Goal: Task Accomplishment & Management: Manage account settings

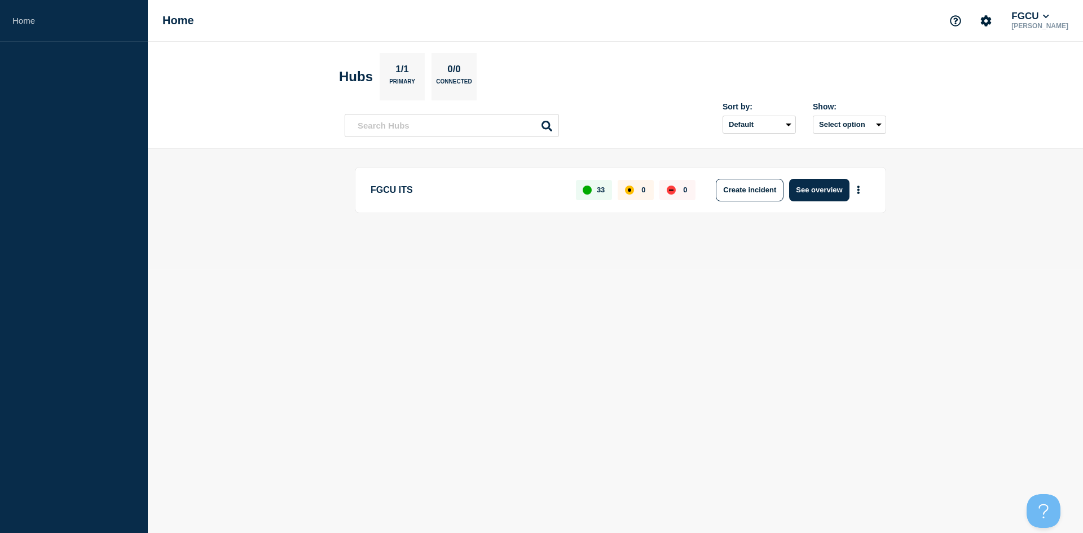
click at [449, 192] on p "FGCU ITS" at bounding box center [467, 190] width 192 height 23
click at [810, 195] on button "See overview" at bounding box center [819, 190] width 60 height 23
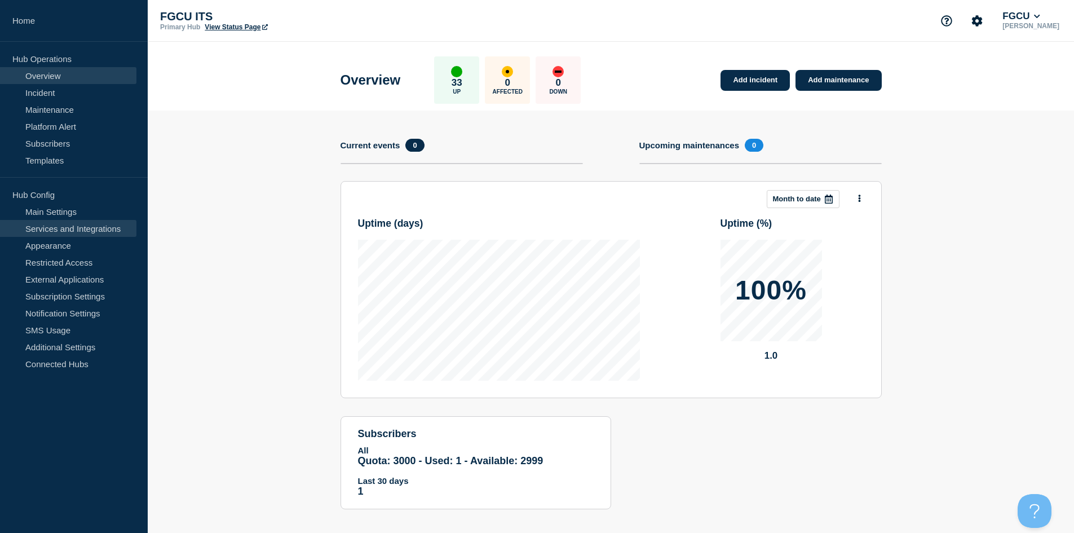
click at [71, 230] on link "Services and Integrations" at bounding box center [68, 228] width 136 height 17
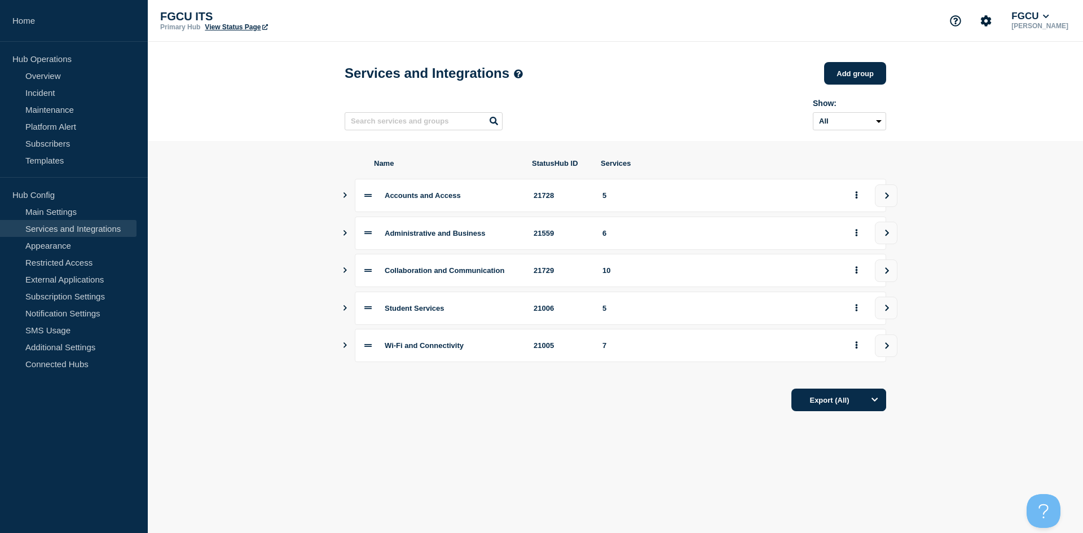
click at [343, 311] on icon "Show services" at bounding box center [344, 308] width 7 height 6
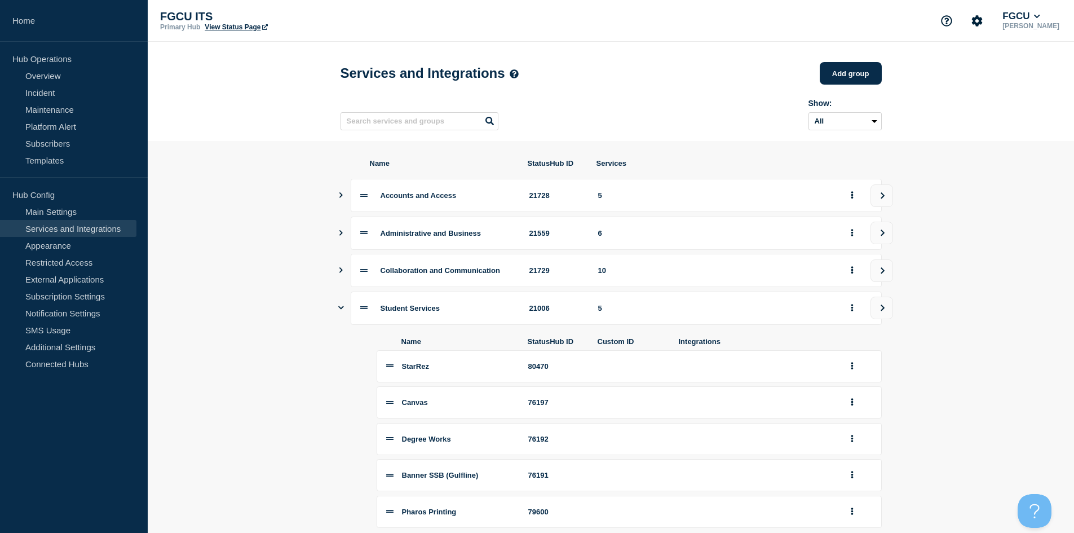
click at [340, 273] on icon "Show services" at bounding box center [340, 270] width 7 height 6
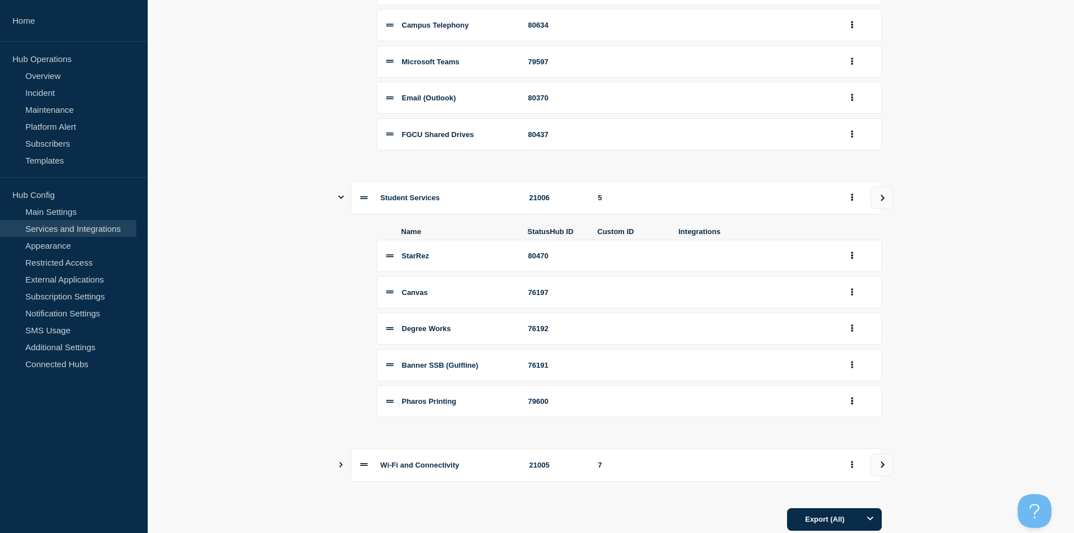
scroll to position [564, 0]
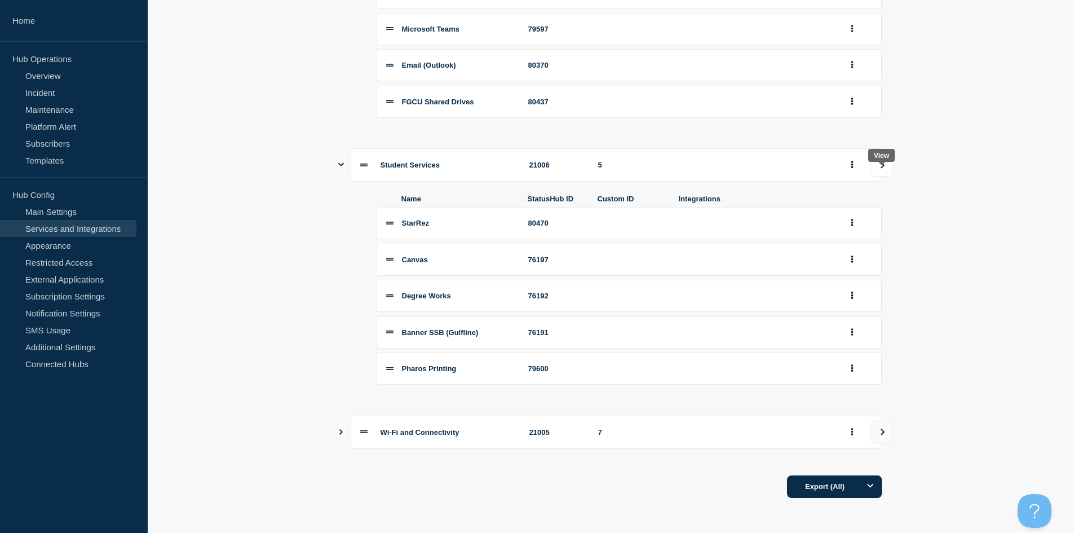
click at [887, 170] on button "view group" at bounding box center [882, 165] width 23 height 23
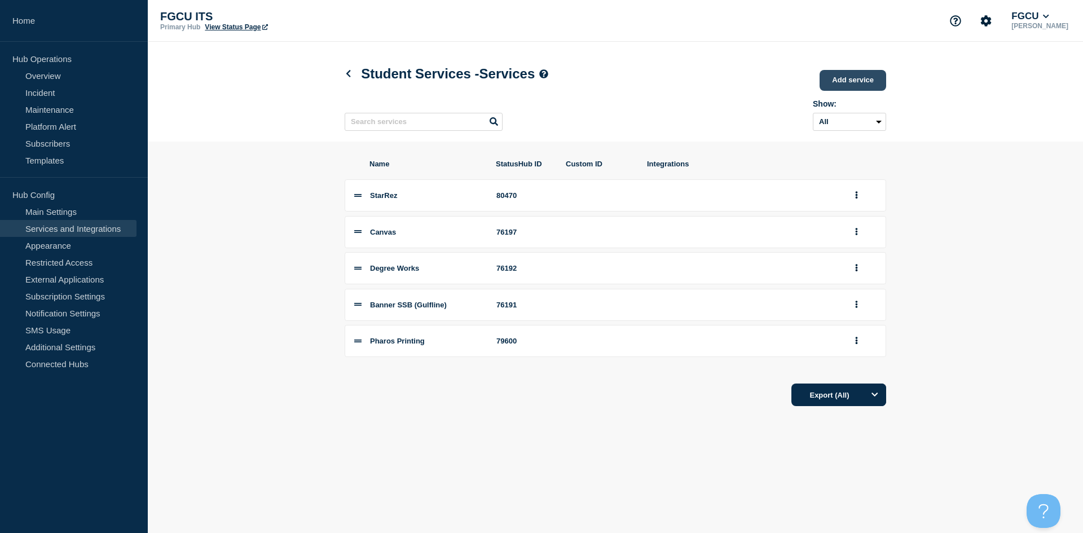
click at [858, 84] on link "Add service" at bounding box center [852, 80] width 67 height 21
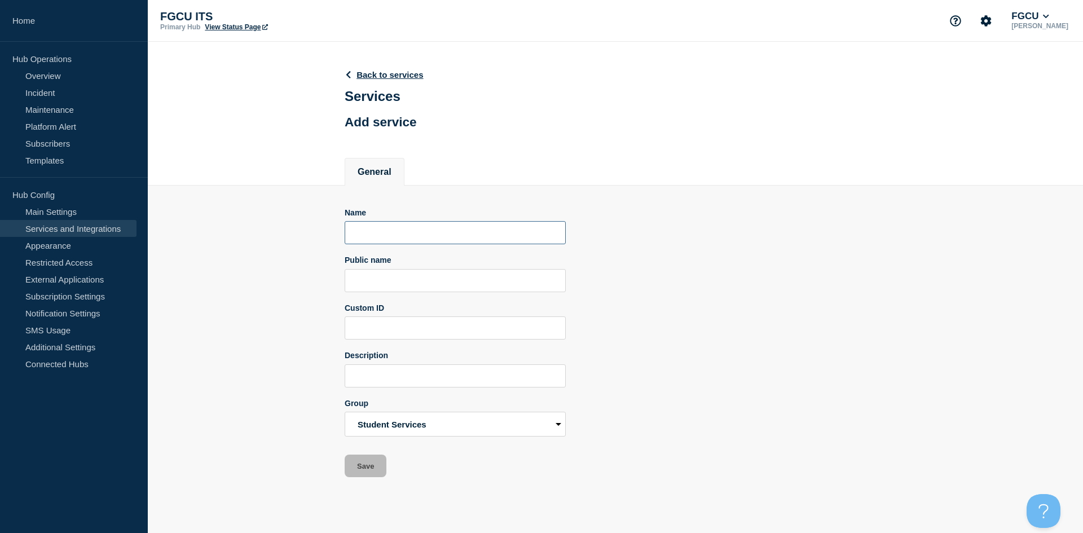
click at [412, 241] on input "Name" at bounding box center [455, 232] width 221 height 23
type input "Achieve (formally Appointment Manager)"
type input "Acheive"
type input "Acheieve"
type input "Achieve"
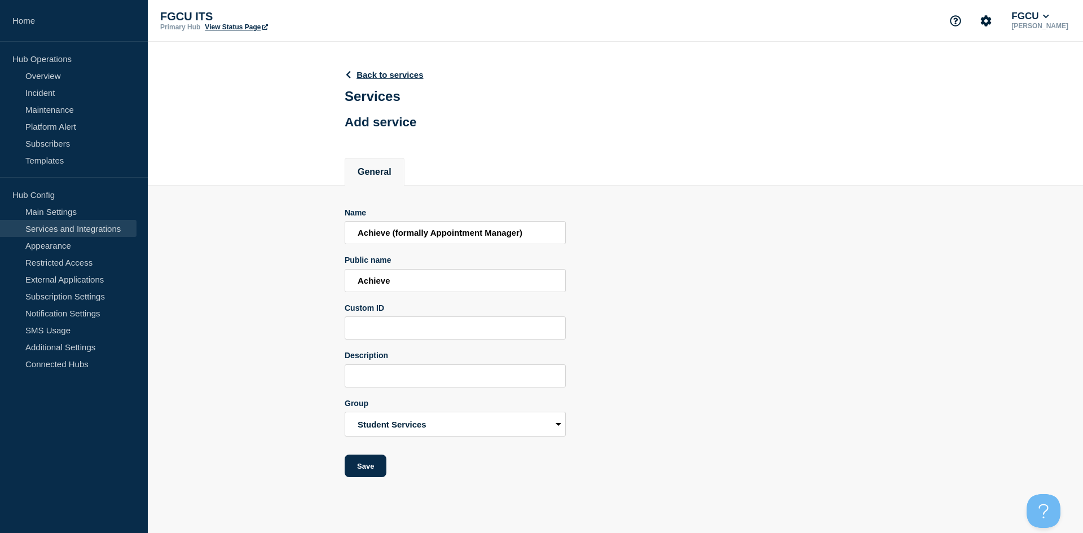
click at [310, 342] on section "Name Achieve (formally Appointment Manager) Public name Achieve Custom ID Descr…" at bounding box center [615, 332] width 935 height 292
click at [381, 424] on select "Accounts and Access Administrative and Business Collaboration and Communication…" at bounding box center [455, 424] width 221 height 25
click at [345, 415] on select "Accounts and Access Administrative and Business Collaboration and Communication…" at bounding box center [455, 424] width 221 height 25
click at [373, 470] on button "Save" at bounding box center [366, 466] width 42 height 23
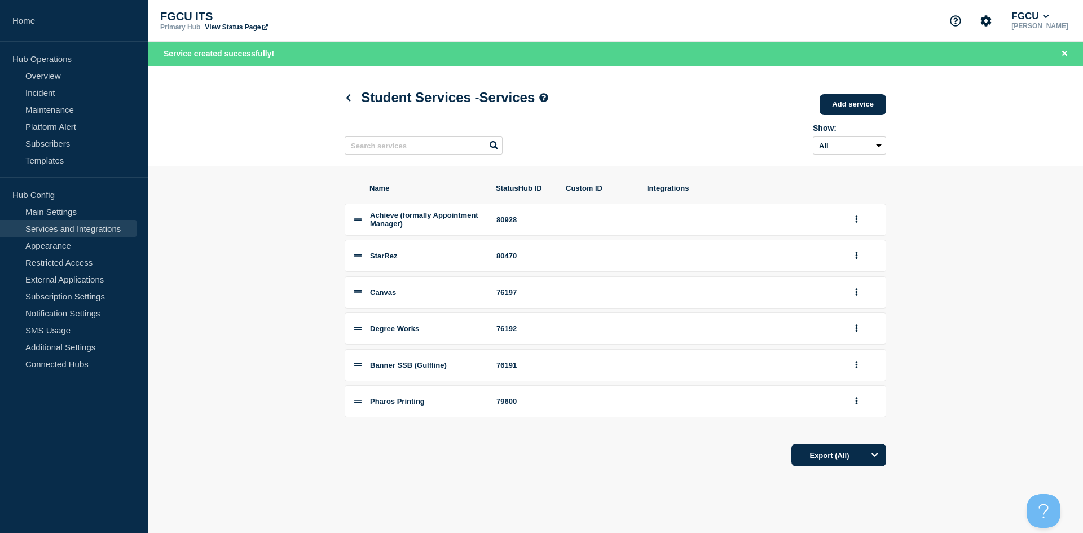
click at [349, 443] on div "Export (All)" at bounding box center [615, 451] width 541 height 32
click at [246, 28] on link "View Status Page" at bounding box center [236, 27] width 63 height 8
click at [46, 74] on link "Overview" at bounding box center [68, 75] width 136 height 17
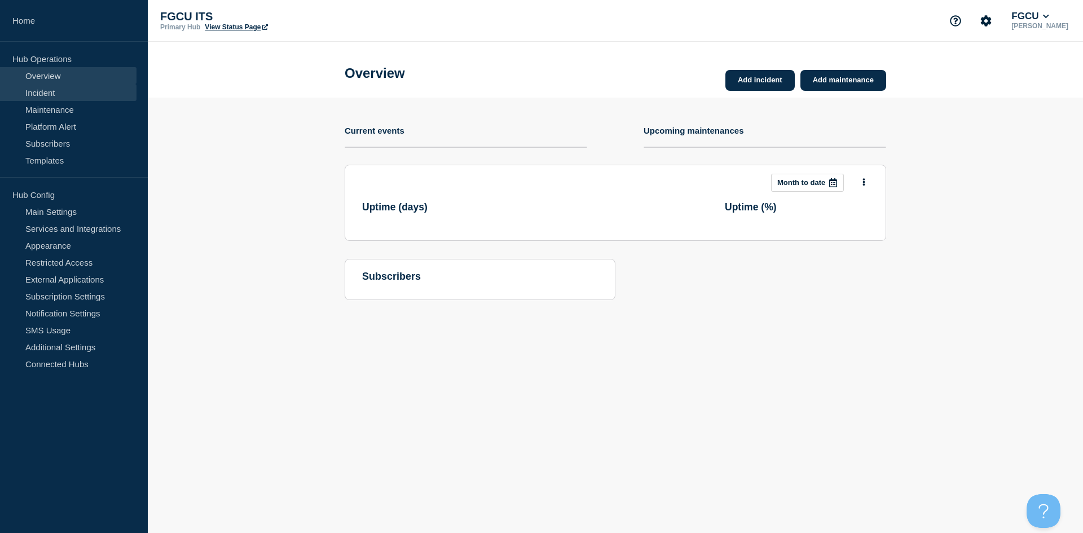
click at [57, 89] on link "Incident" at bounding box center [68, 92] width 136 height 17
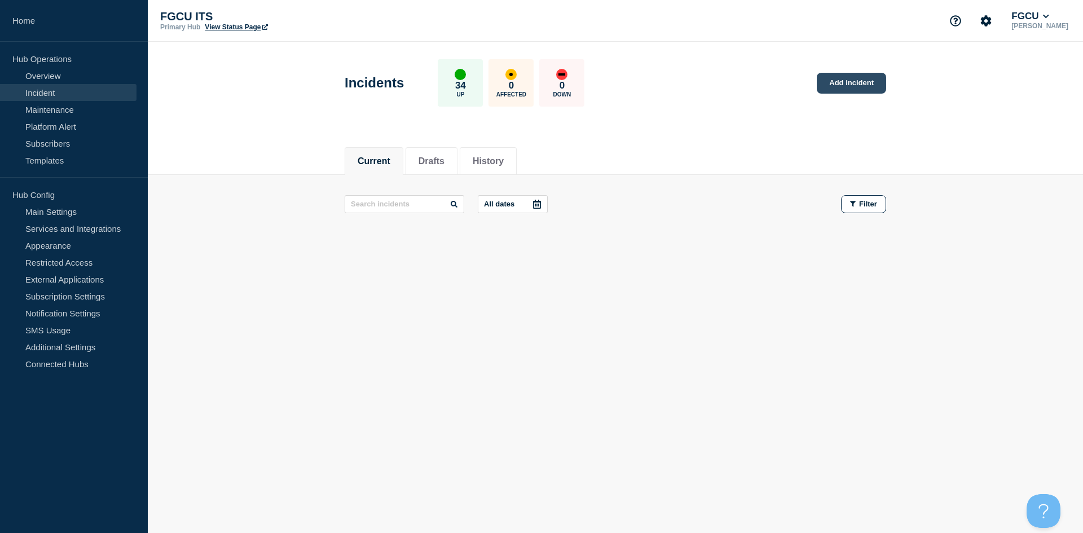
click at [840, 87] on link "Add incident" at bounding box center [851, 83] width 69 height 21
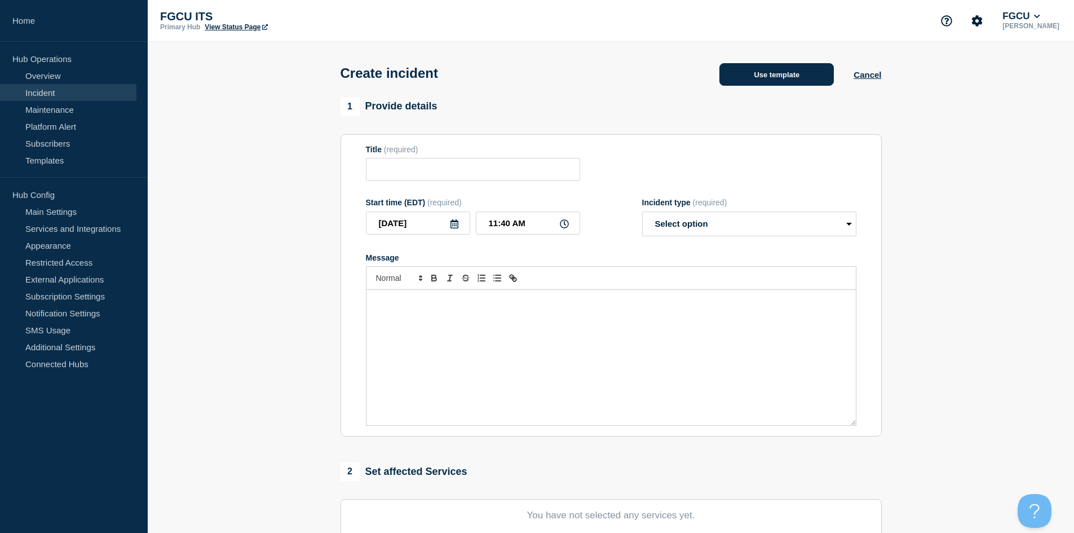
click at [756, 82] on button "Use template" at bounding box center [777, 74] width 114 height 23
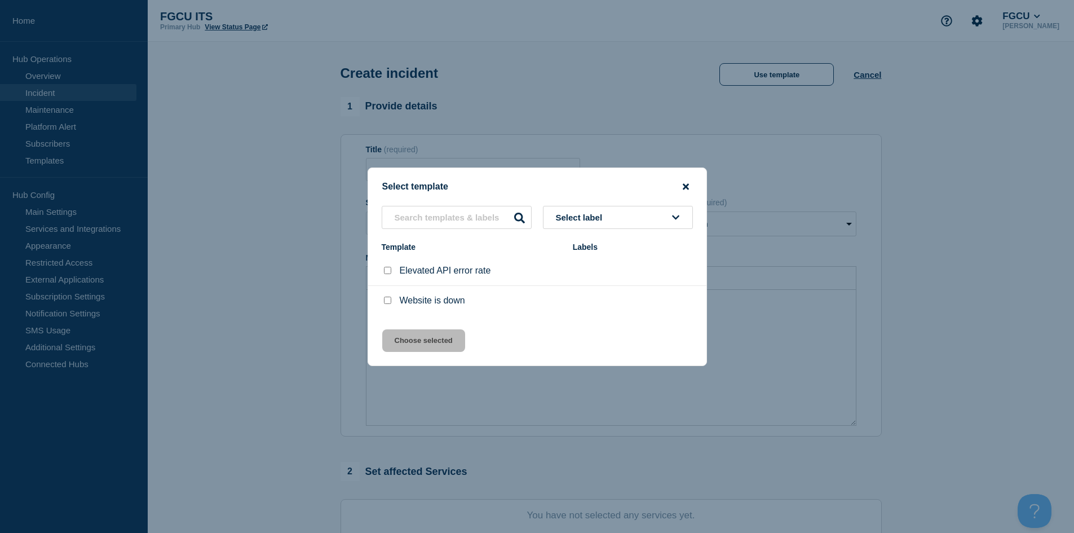
click at [684, 185] on icon "close button" at bounding box center [686, 186] width 6 height 9
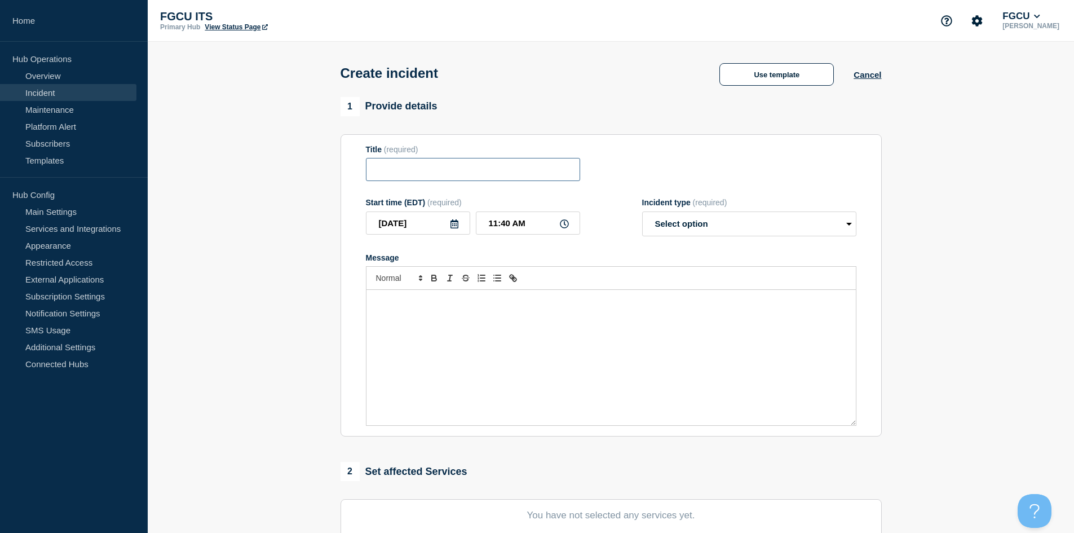
click at [389, 181] on input "Title" at bounding box center [473, 169] width 214 height 23
click at [423, 174] on input "Title" at bounding box center [473, 169] width 214 height 23
type input "Achieve Kiosks"
click at [412, 170] on input "Achieve Kiosks" at bounding box center [473, 169] width 214 height 23
click at [675, 221] on select "Select option Investigating Identified Monitoring" at bounding box center [749, 223] width 214 height 25
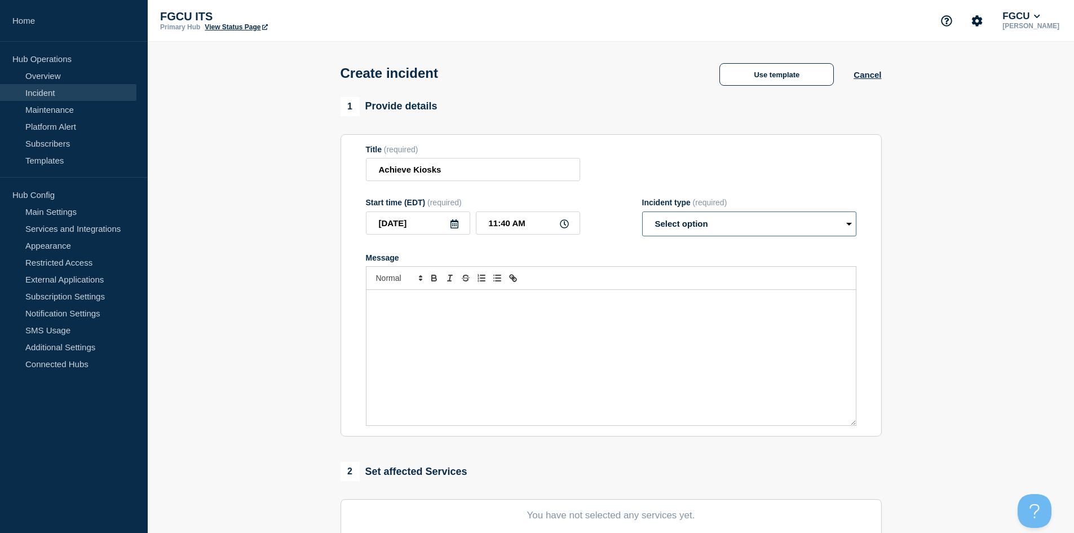
select select "investigating"
click at [642, 214] on select "Select option Investigating Identified Monitoring" at bounding box center [749, 223] width 214 height 25
click at [485, 172] on input "Achieve Kiosks" at bounding box center [473, 169] width 214 height 23
drag, startPoint x: 486, startPoint y: 172, endPoint x: 384, endPoint y: 177, distance: 101.6
click at [384, 177] on input "Achieve Kiosks" at bounding box center [473, 169] width 214 height 23
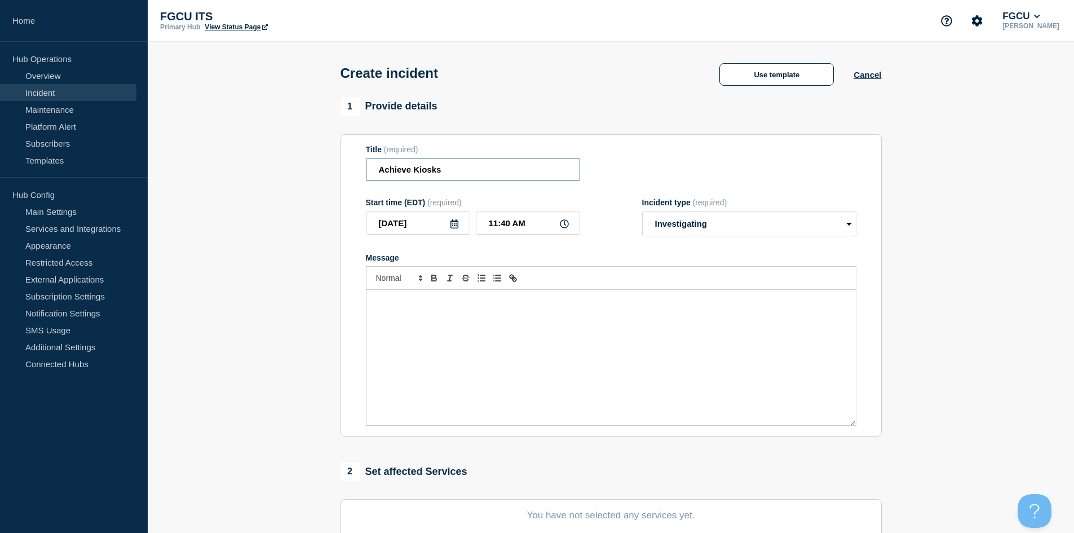
click at [413, 171] on input "Achieve Kiosks" at bounding box center [473, 169] width 214 height 23
type input "Achieve Check-In Kiosks Down"
click at [516, 352] on div "Message" at bounding box center [612, 357] width 490 height 135
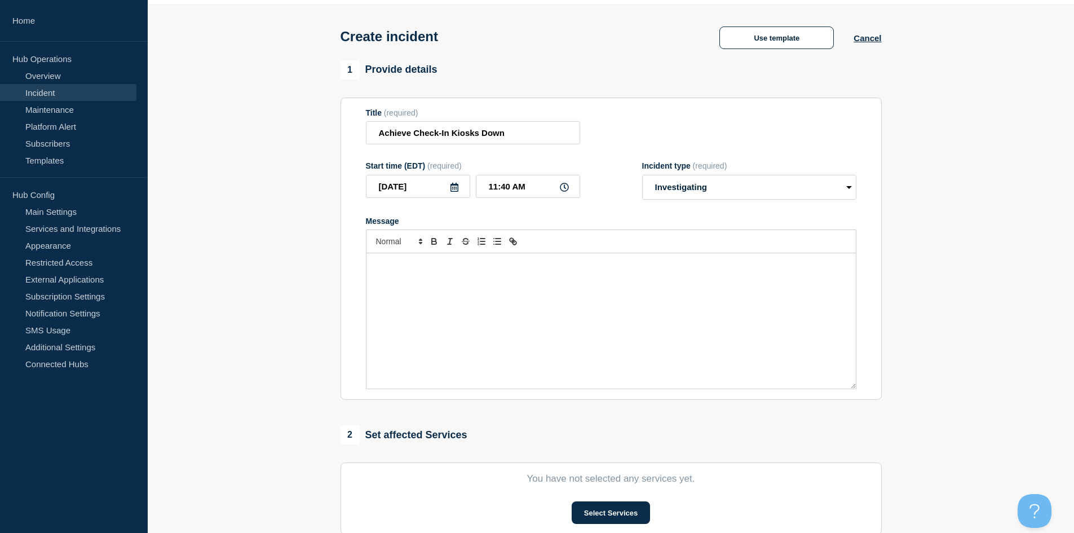
scroll to position [56, 0]
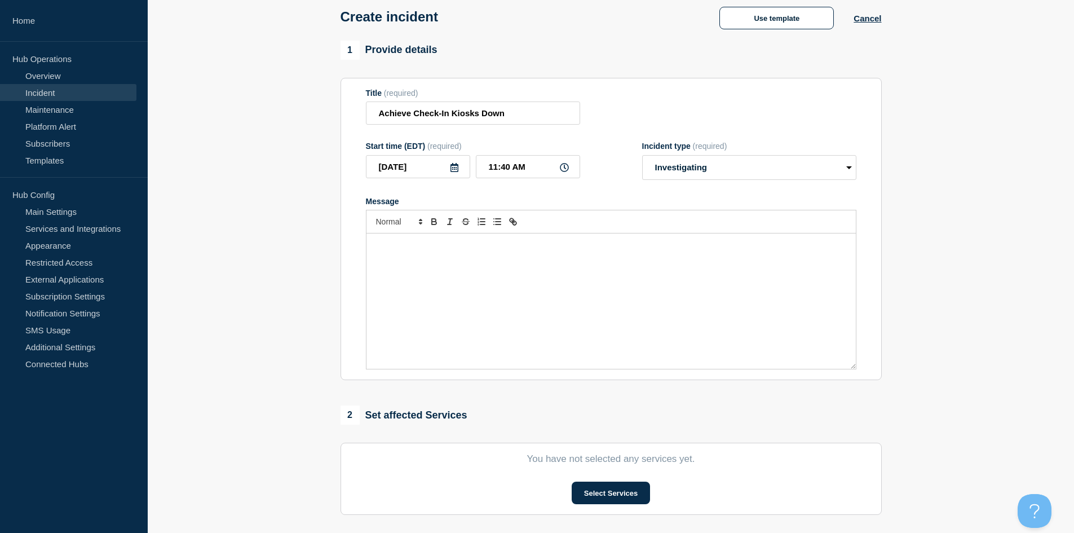
click at [589, 302] on div "Message" at bounding box center [612, 300] width 490 height 135
click at [433, 310] on div "Message" at bounding box center [612, 300] width 490 height 135
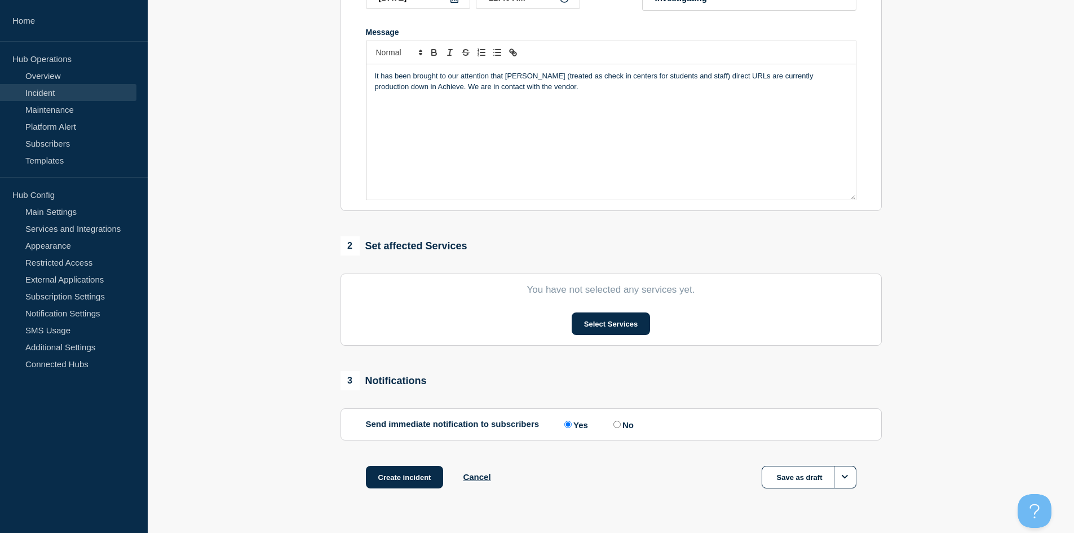
scroll to position [257, 0]
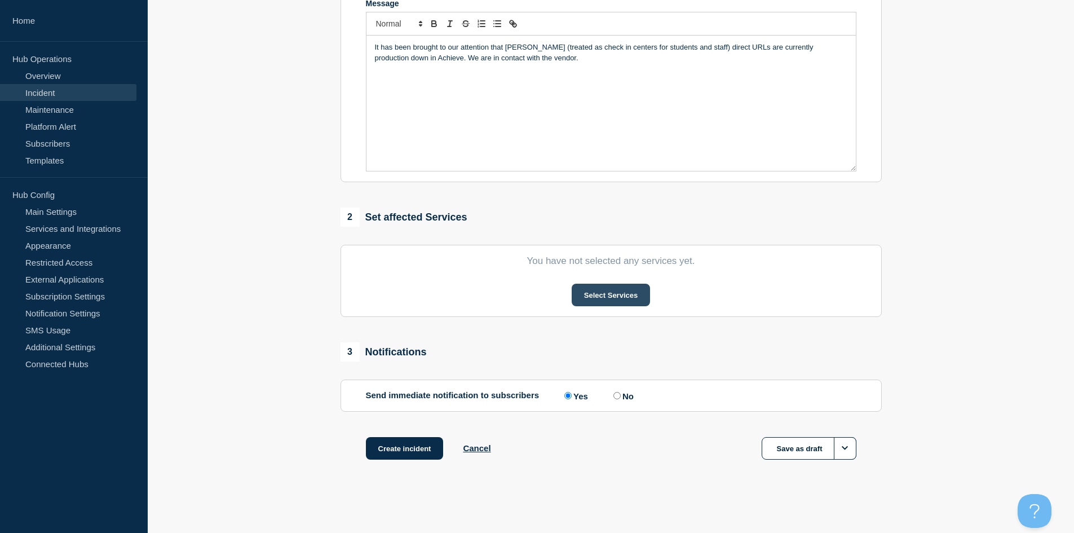
click at [595, 296] on button "Select Services" at bounding box center [611, 295] width 78 height 23
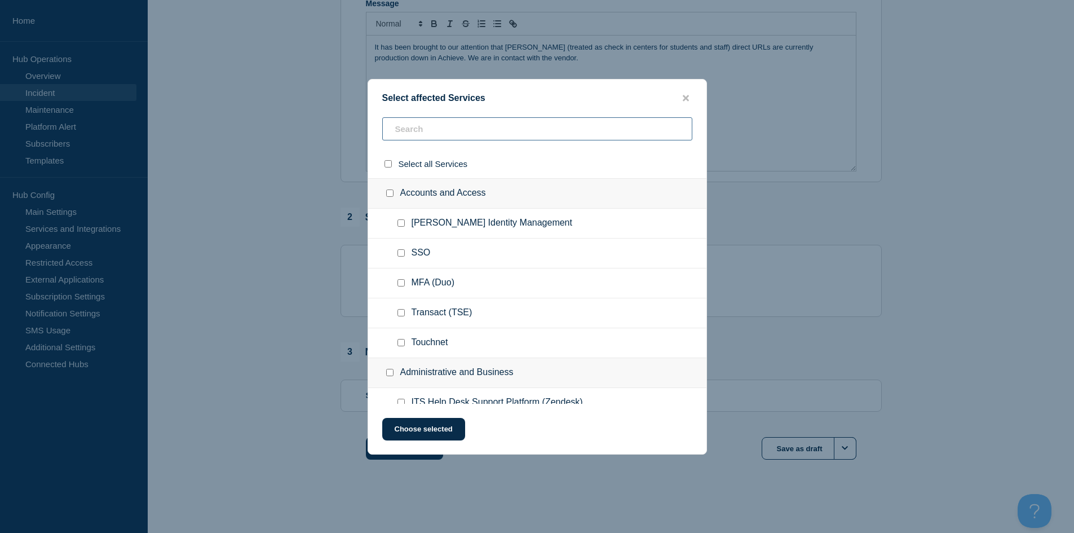
click at [421, 129] on input "text" at bounding box center [537, 128] width 310 height 23
type input "Aci"
checkbox input "true"
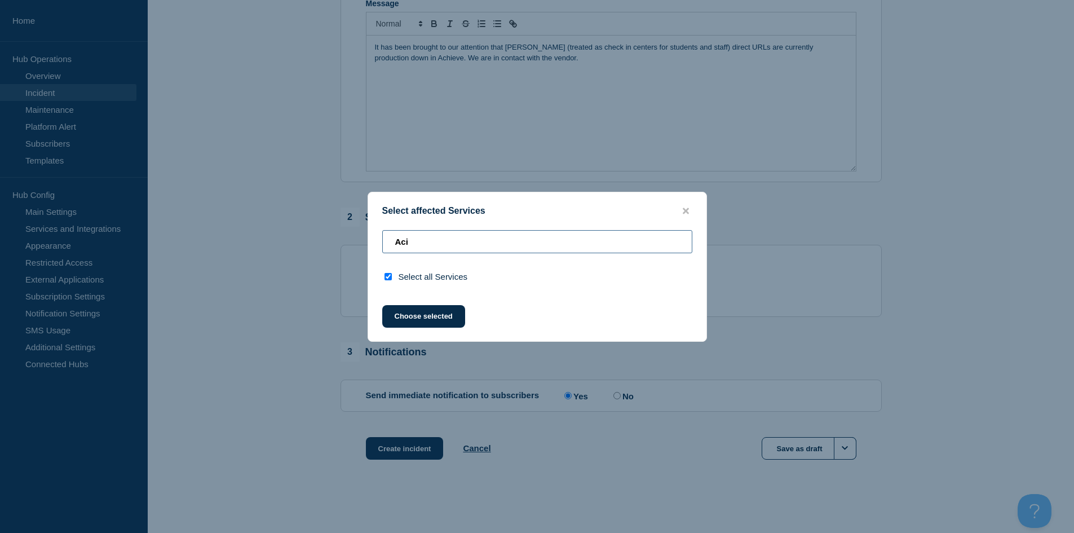
type input "Ac"
checkbox input "false"
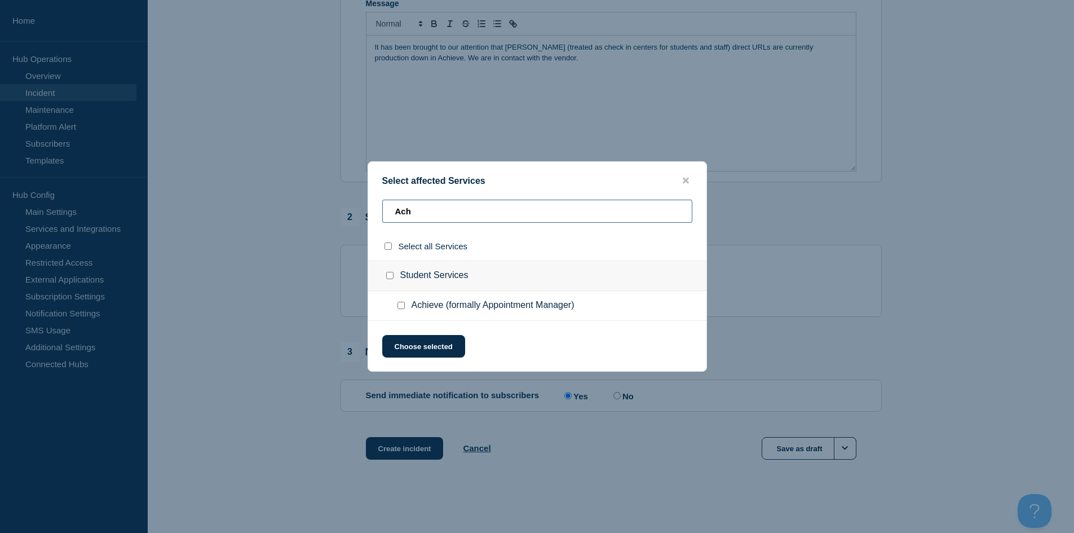
type input "Ach"
click at [400, 307] on input "Achieve (formally Appointment Manager) checkbox" at bounding box center [401, 305] width 7 height 7
checkbox input "true"
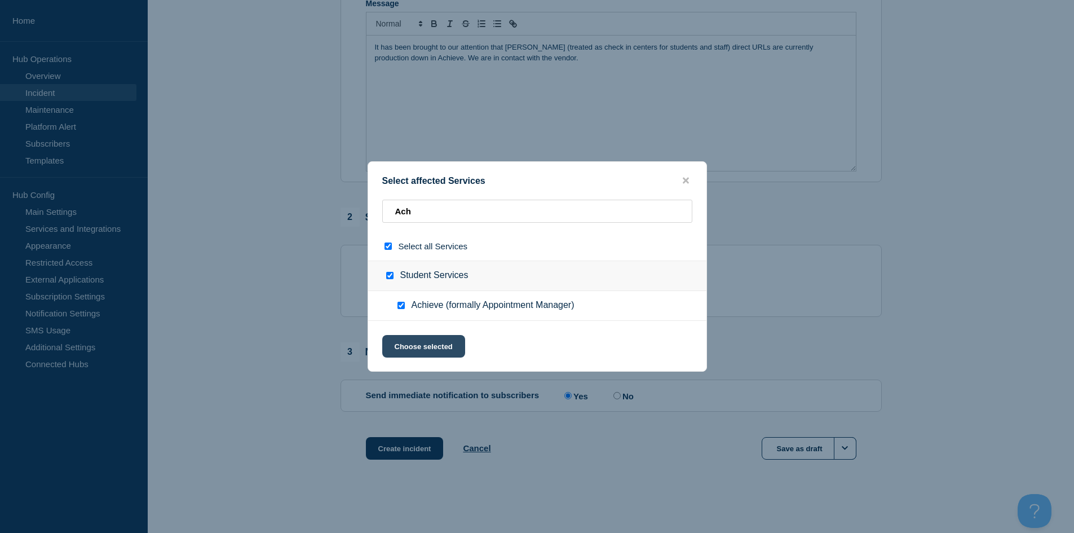
click at [451, 348] on button "Choose selected" at bounding box center [423, 346] width 83 height 23
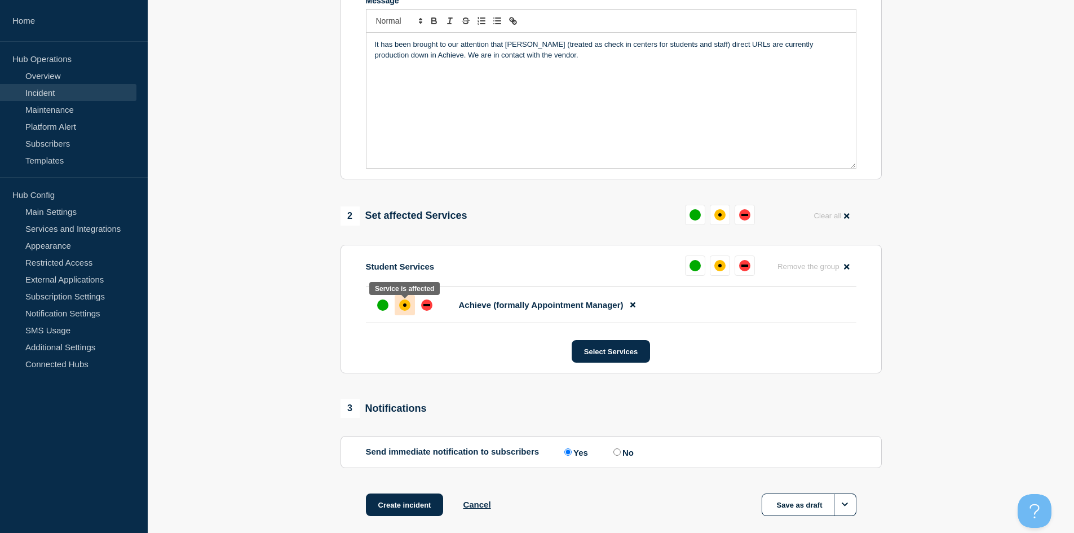
click at [404, 310] on div "affected" at bounding box center [404, 304] width 11 height 11
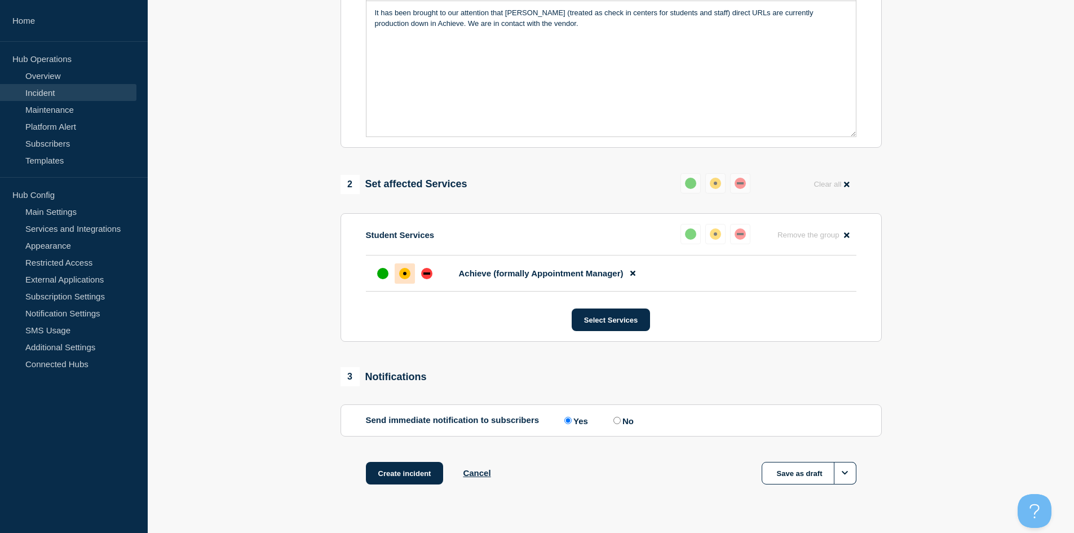
scroll to position [316, 0]
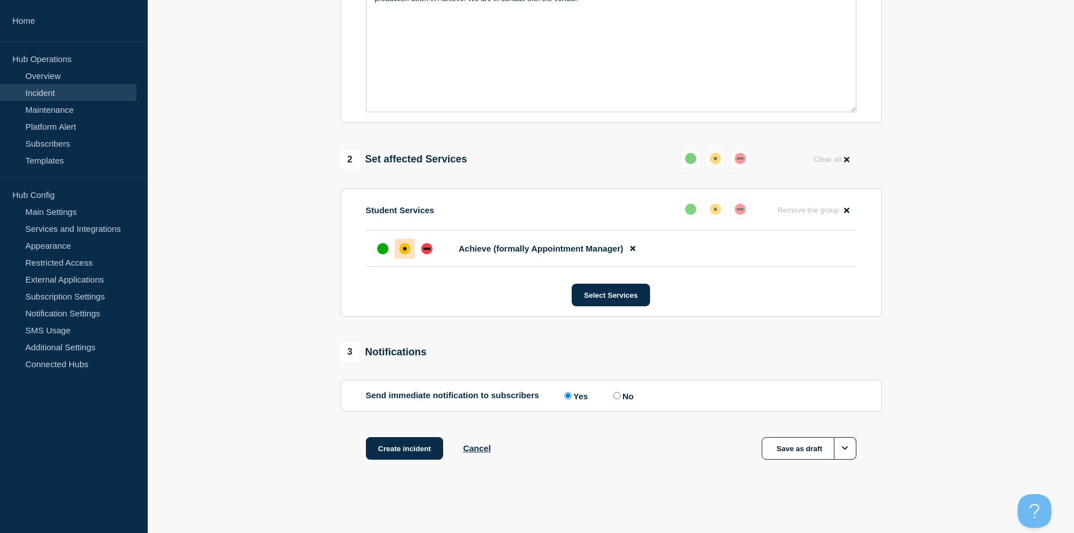
click at [621, 396] on input "No" at bounding box center [617, 395] width 7 height 7
radio input "true"
radio input "false"
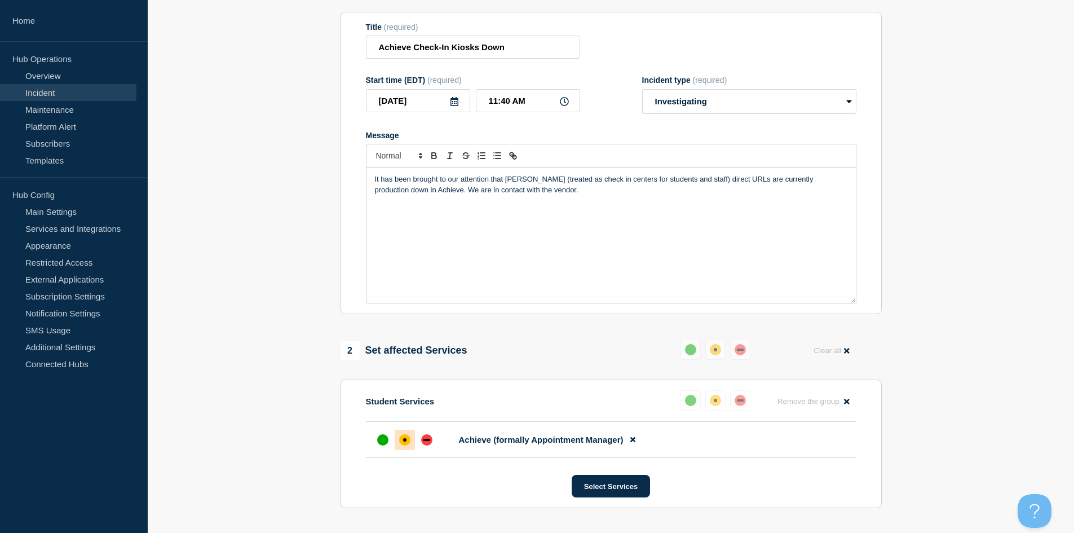
scroll to position [91, 0]
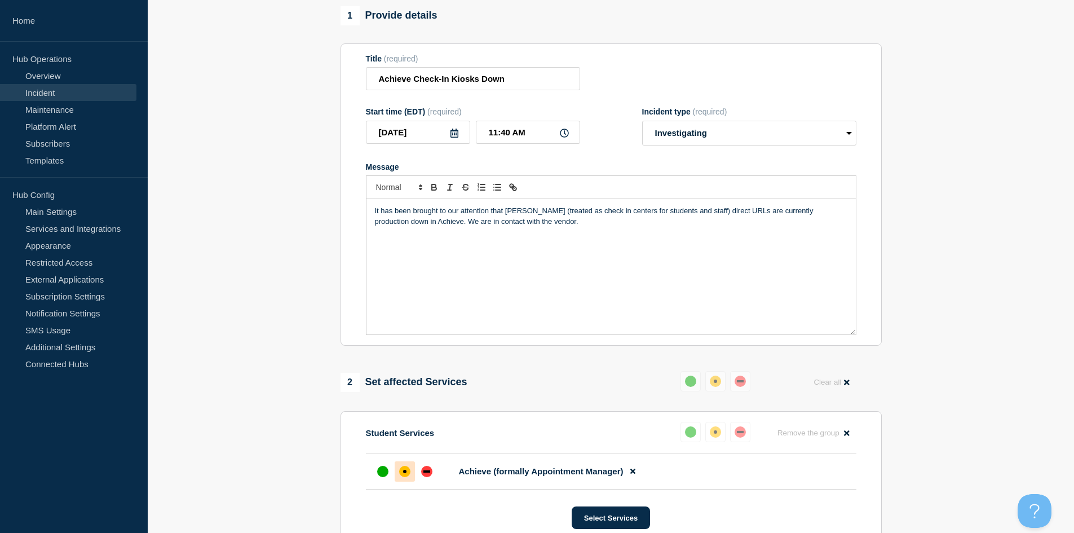
click at [537, 246] on div "It has been brought to our attention that [PERSON_NAME] (treated as check in ce…" at bounding box center [612, 266] width 490 height 135
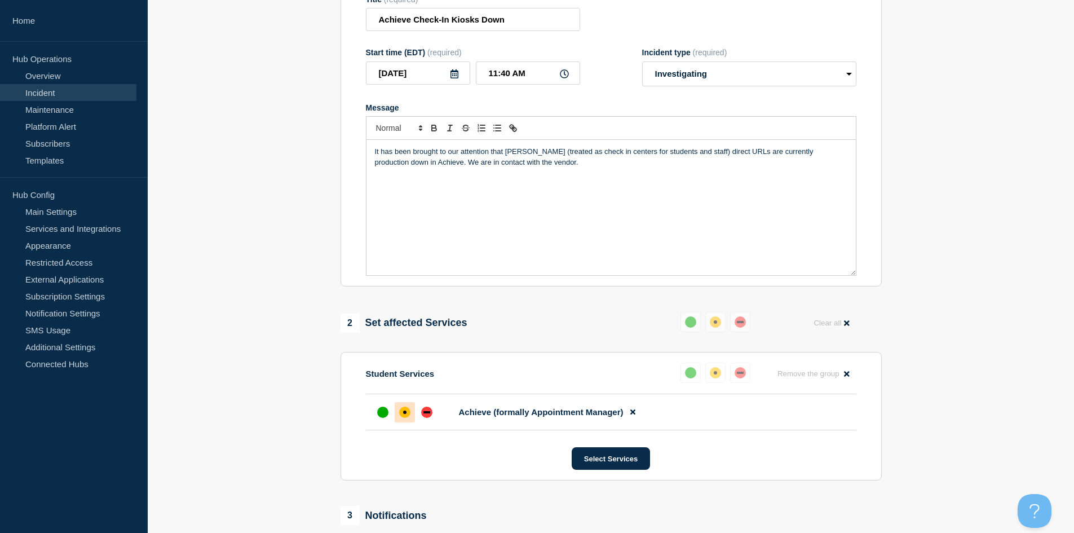
scroll to position [316, 0]
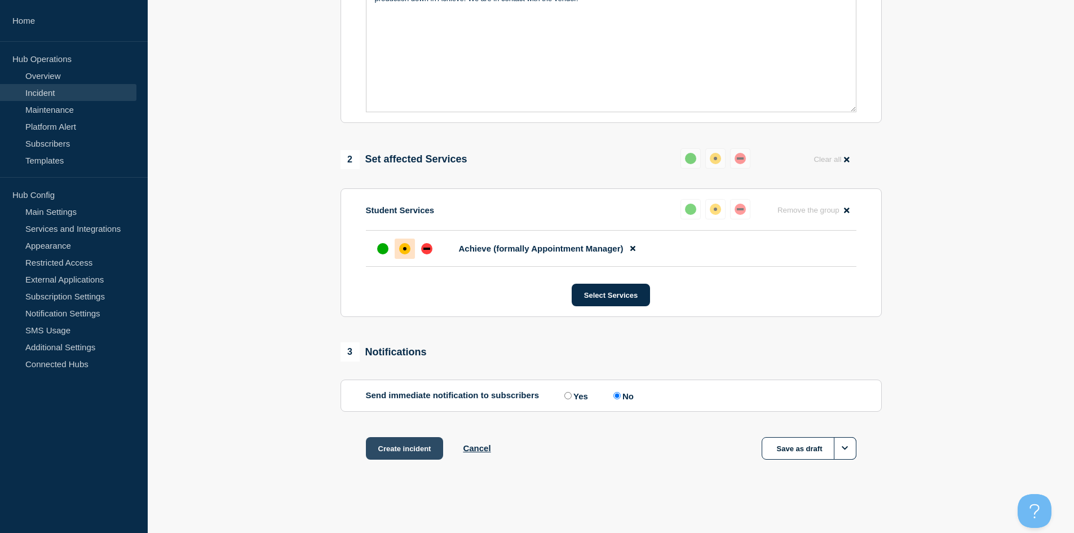
click at [408, 456] on button "Create incident" at bounding box center [405, 448] width 78 height 23
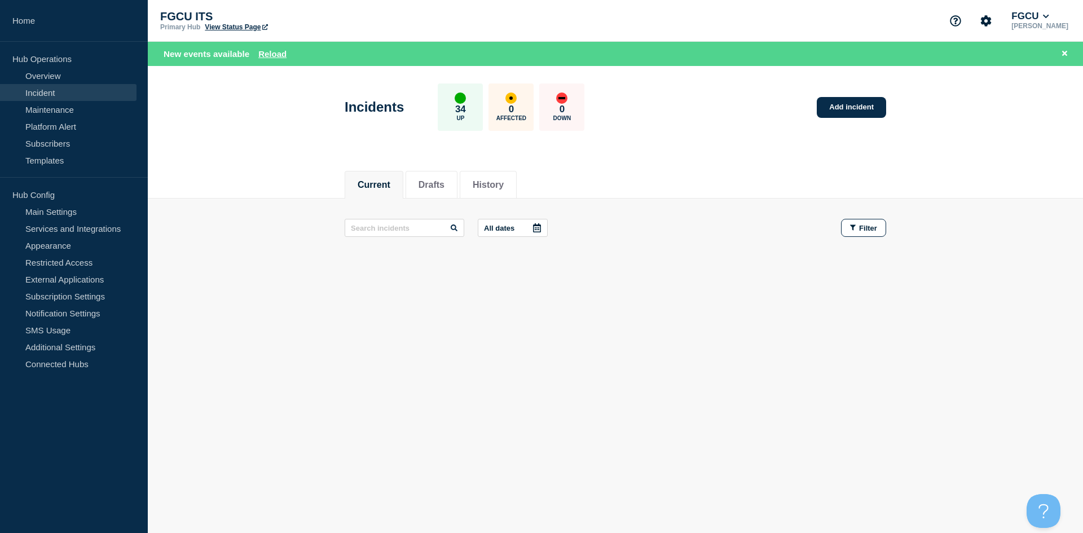
click at [33, 95] on link "Incident" at bounding box center [68, 92] width 136 height 17
click at [280, 54] on button "Reload" at bounding box center [272, 54] width 28 height 10
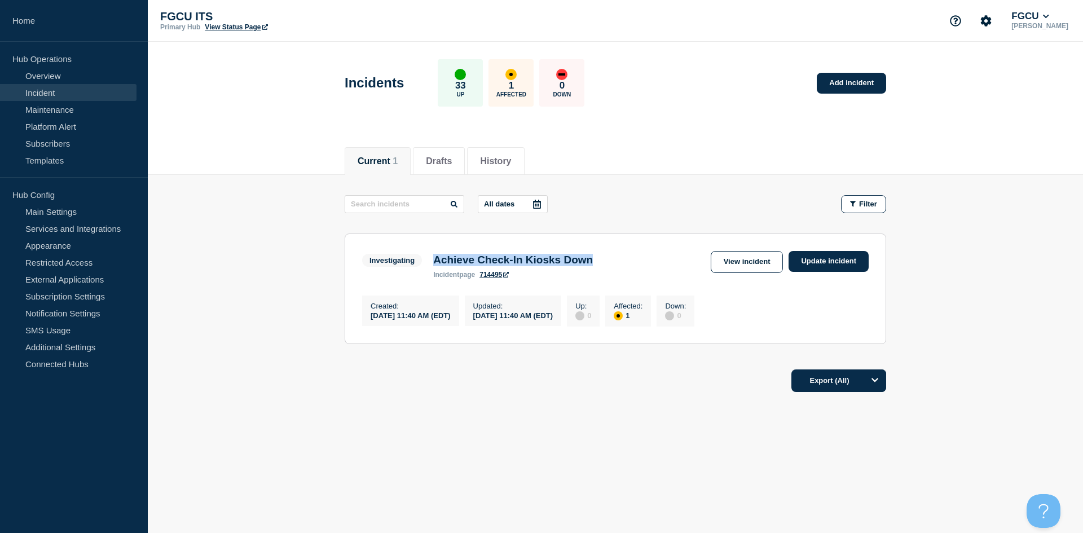
drag, startPoint x: 434, startPoint y: 258, endPoint x: 629, endPoint y: 260, distance: 195.1
click at [629, 260] on div "Investigating Achieve Check-In Kiosks Down incident page 714495 View incident U…" at bounding box center [615, 265] width 506 height 28
drag, startPoint x: 623, startPoint y: 261, endPoint x: 413, endPoint y: 259, distance: 209.8
click at [413, 259] on div "Investigating Achieve Check-In Kiosks Down incident page 714495 View incident U…" at bounding box center [615, 265] width 506 height 28
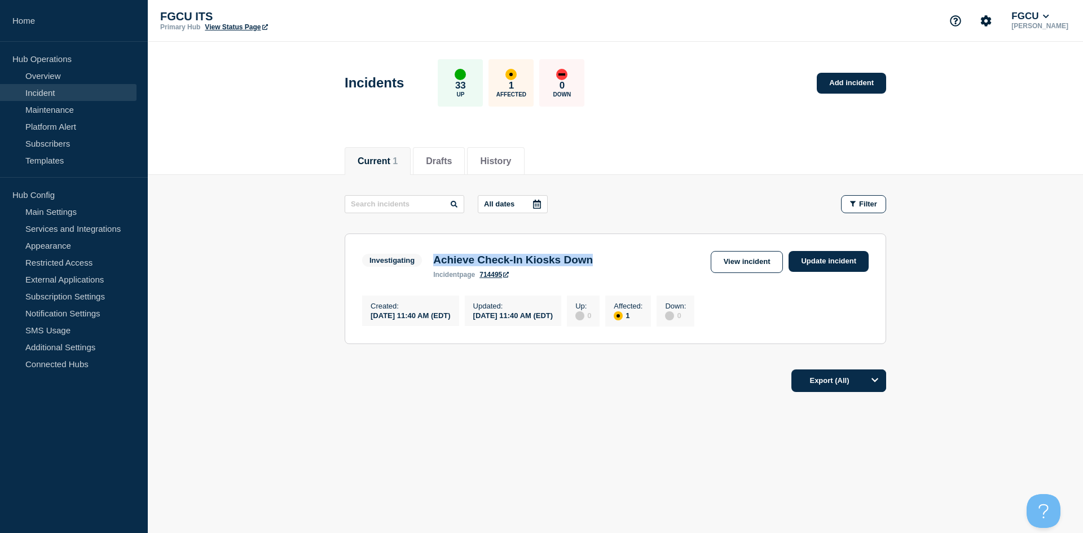
click at [445, 260] on h3 "Achieve Check-In Kiosks Down" at bounding box center [513, 260] width 160 height 12
click at [386, 260] on span "Investigating" at bounding box center [392, 260] width 60 height 13
click at [444, 260] on h3 "Achieve Check-In Kiosks Down" at bounding box center [513, 260] width 160 height 12
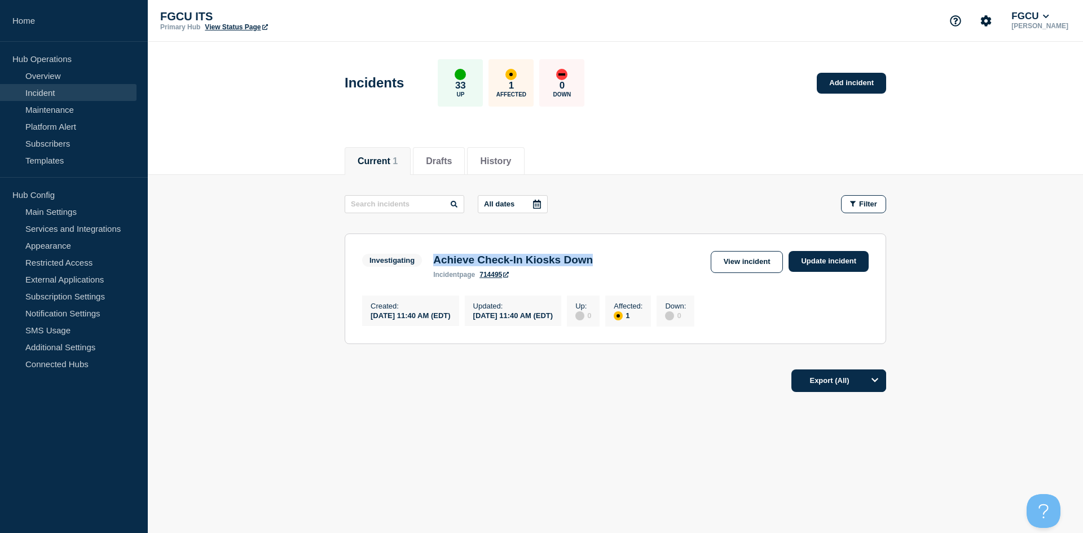
drag, startPoint x: 427, startPoint y: 260, endPoint x: 655, endPoint y: 261, distance: 227.3
click at [655, 261] on div "Investigating Achieve Check-In Kiosks Down incident page 714495 View incident U…" at bounding box center [615, 265] width 506 height 28
click at [765, 263] on link "View incident" at bounding box center [747, 262] width 73 height 22
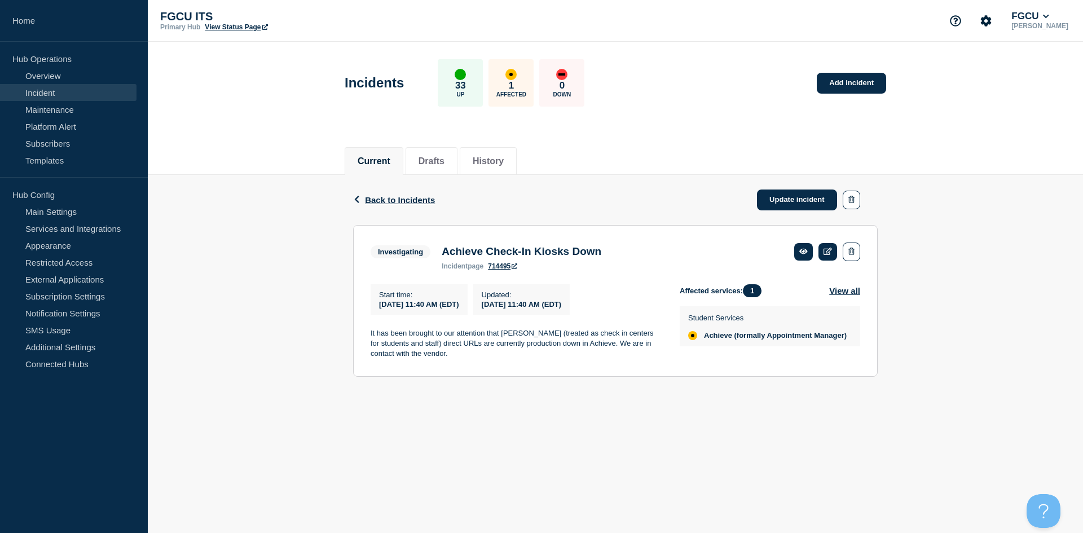
drag, startPoint x: 509, startPoint y: 295, endPoint x: 620, endPoint y: 308, distance: 111.4
click at [570, 308] on div "Updated : [DATE] 11:40 AM (EDT)" at bounding box center [521, 299] width 97 height 30
drag, startPoint x: 380, startPoint y: 296, endPoint x: 490, endPoint y: 305, distance: 110.9
click at [468, 305] on div "Start time : [DATE] 11:40 AM (EDT)" at bounding box center [419, 299] width 97 height 30
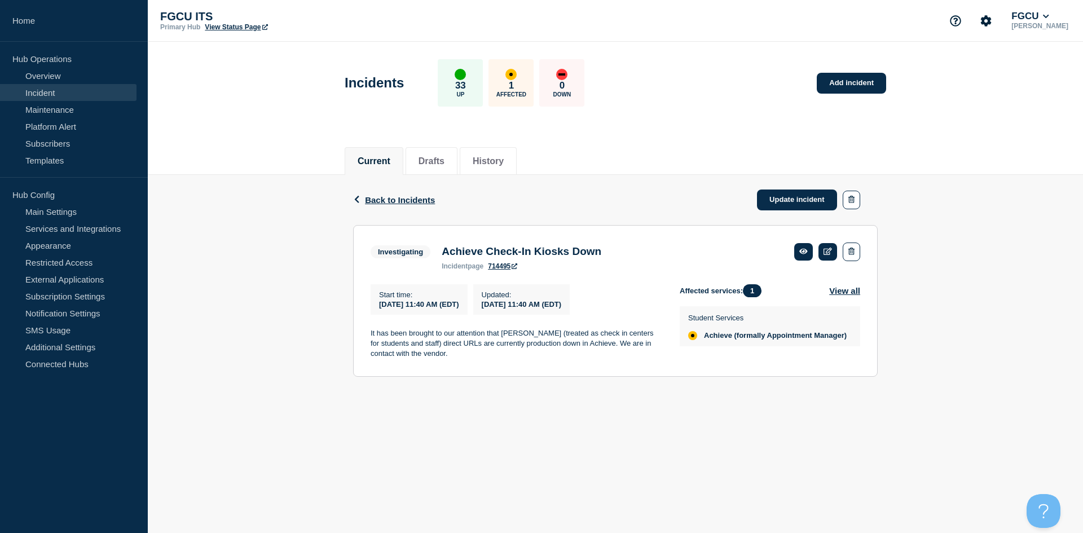
click at [468, 305] on div "Start time : [DATE] 11:40 AM (EDT)" at bounding box center [419, 299] width 97 height 30
click at [824, 256] on link at bounding box center [827, 251] width 19 height 17
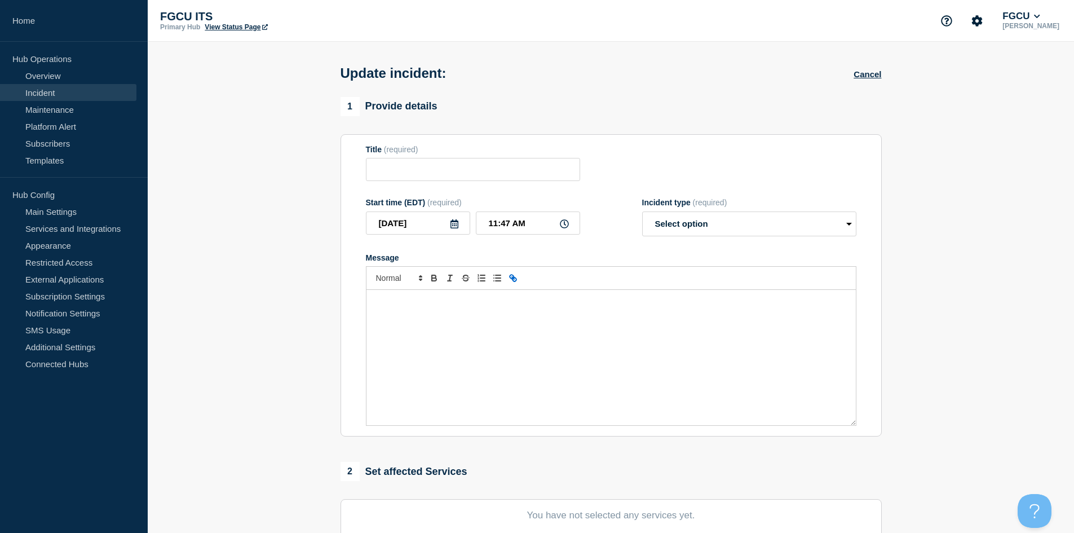
type input "Achieve Check-In Kiosks Down"
type input "11:40 AM"
select select "investigating"
radio input "false"
radio input "true"
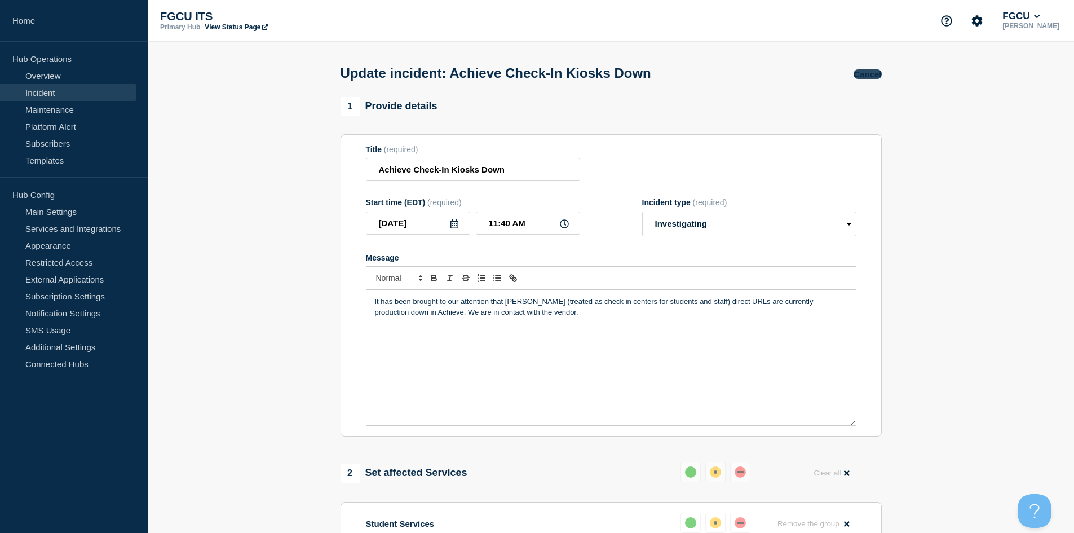
click at [862, 71] on button "Cancel" at bounding box center [868, 74] width 28 height 10
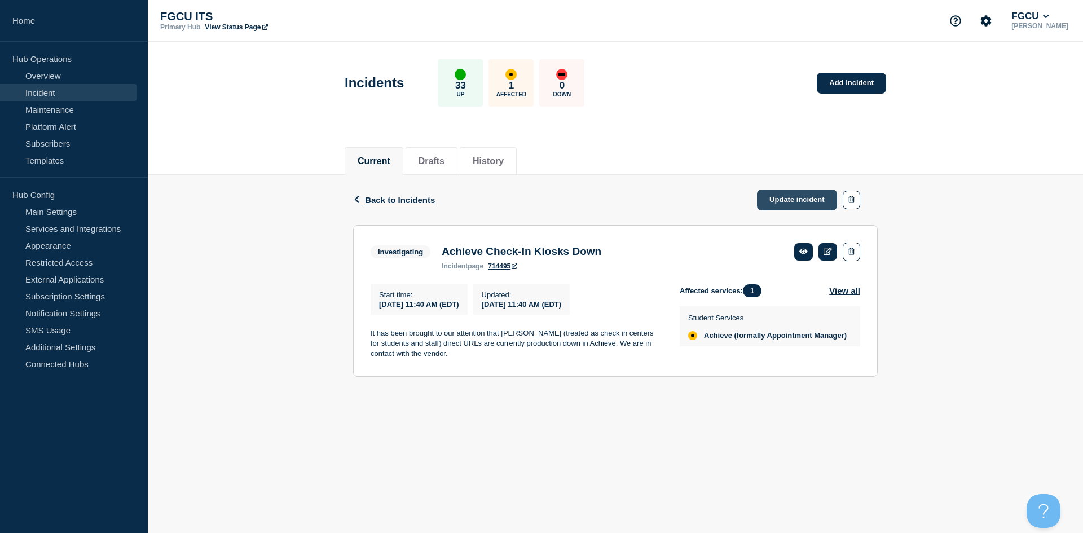
click at [800, 201] on link "Update incident" at bounding box center [797, 199] width 80 height 21
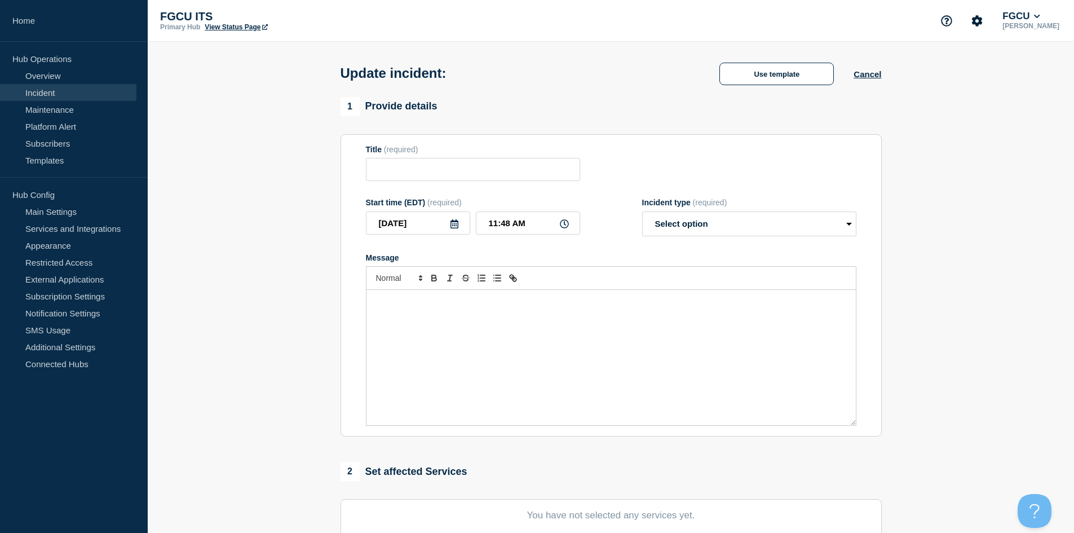
type input "Achieve Check-In Kiosks Down"
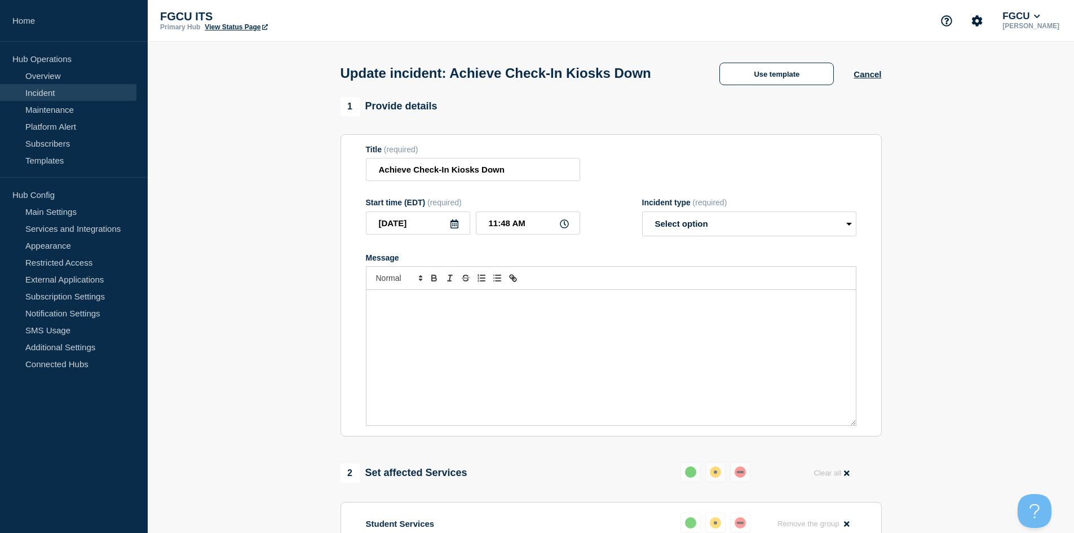
click at [504, 315] on div "Message" at bounding box center [612, 357] width 490 height 135
click at [677, 226] on select "Select option Investigating Identified Monitoring Resolved" at bounding box center [749, 223] width 214 height 25
select select "identified"
click at [642, 214] on select "Select option Investigating Identified Monitoring Resolved" at bounding box center [749, 223] width 214 height 25
click at [557, 333] on div "Message" at bounding box center [612, 357] width 490 height 135
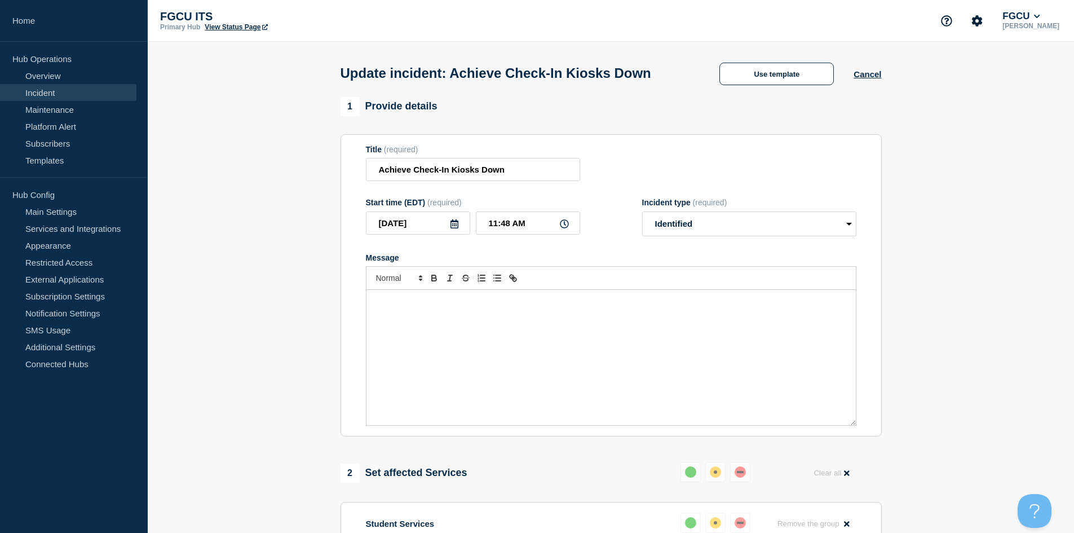
click at [508, 336] on div "Message" at bounding box center [612, 357] width 490 height 135
click at [490, 334] on div "Message" at bounding box center [612, 357] width 490 height 135
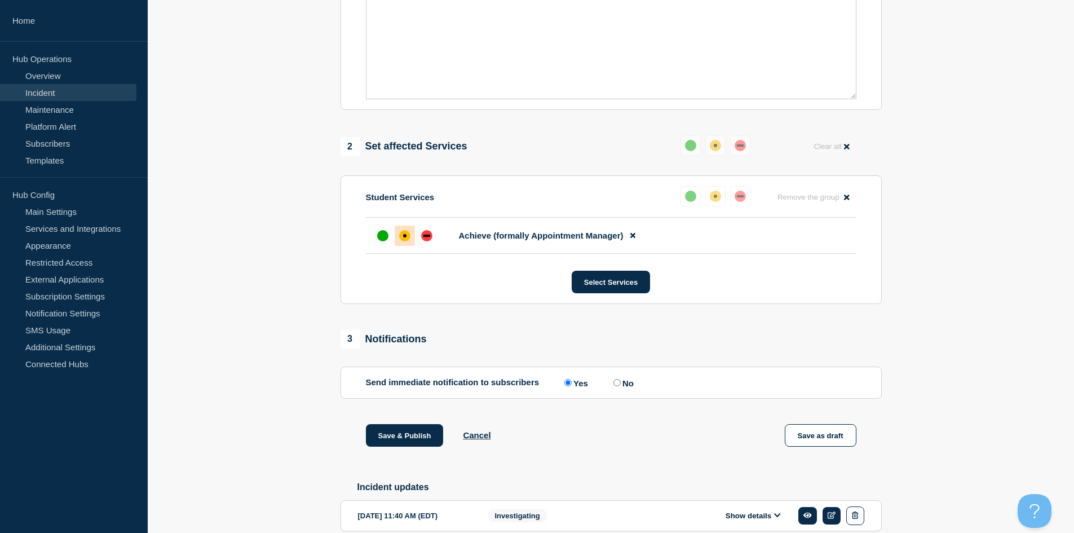
scroll to position [383, 0]
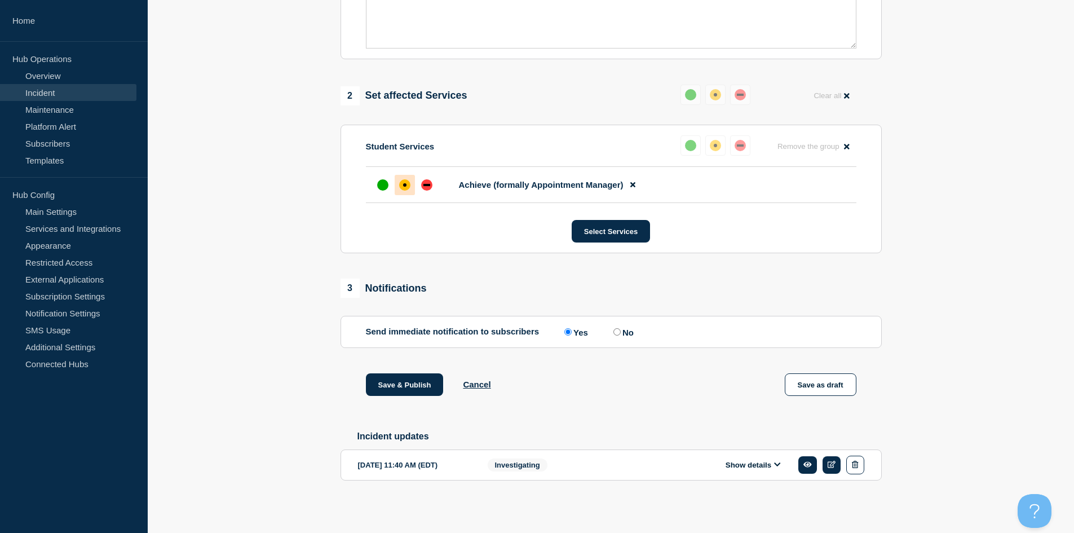
click at [621, 329] on input "No" at bounding box center [617, 331] width 7 height 7
radio input "true"
radio input "false"
click at [408, 382] on button "Save & Publish" at bounding box center [405, 384] width 78 height 23
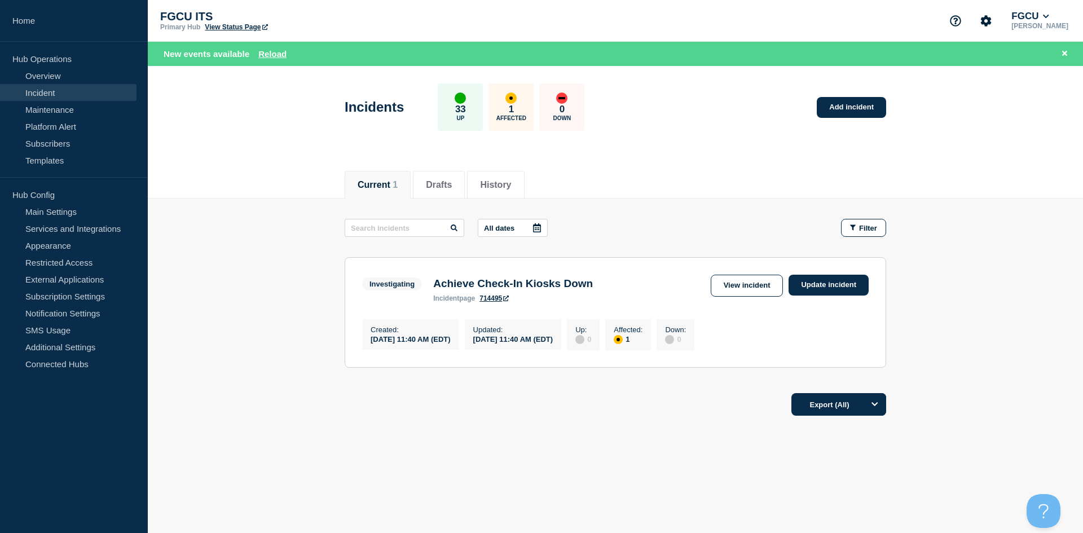
click at [322, 372] on main "All dates Filter Investigating 1 Affected Achieve Check-In Kiosks Down Created …" at bounding box center [615, 292] width 935 height 186
drag, startPoint x: 435, startPoint y: 286, endPoint x: 618, endPoint y: 282, distance: 182.8
click at [598, 282] on div "Achieve Check-In Kiosks Down incident page 714495" at bounding box center [512, 289] width 171 height 25
drag, startPoint x: 628, startPoint y: 281, endPoint x: 469, endPoint y: 286, distance: 158.5
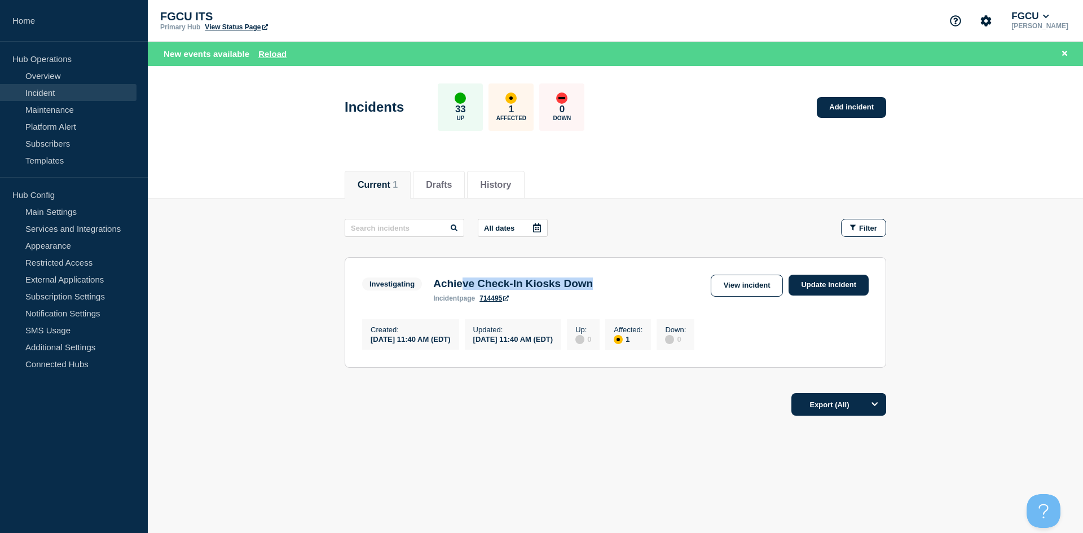
click at [469, 286] on div "Investigating Achieve Check-In Kiosks Down incident page 714495 View incident U…" at bounding box center [615, 289] width 506 height 28
click at [506, 286] on h3 "Achieve Check-In Kiosks Down" at bounding box center [513, 283] width 160 height 12
click at [280, 311] on main "All dates Filter Investigating 1 Affected Achieve Check-In Kiosks Down Created …" at bounding box center [615, 292] width 935 height 186
click at [236, 24] on link "View Status Page" at bounding box center [236, 27] width 63 height 8
